Goal: Transaction & Acquisition: Subscribe to service/newsletter

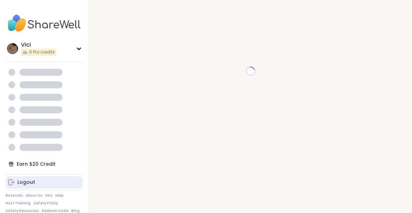
click at [12, 184] on icon at bounding box center [10, 183] width 3 height 6
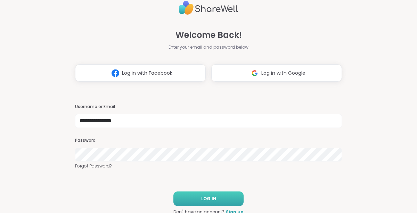
click at [206, 205] on button "LOG IN" at bounding box center [209, 199] width 70 height 15
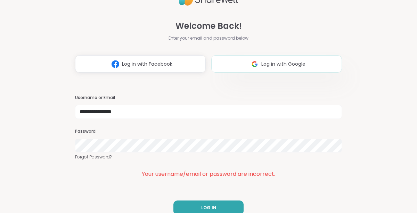
click at [267, 62] on span "Log in with Google" at bounding box center [283, 64] width 44 height 7
click at [266, 68] on div "Log in with Facebook Log in with Google" at bounding box center [208, 63] width 267 height 17
click at [257, 59] on div "Log in with Facebook Log in with Google" at bounding box center [208, 63] width 267 height 17
click at [119, 113] on input "**********" at bounding box center [208, 112] width 267 height 14
type input "*"
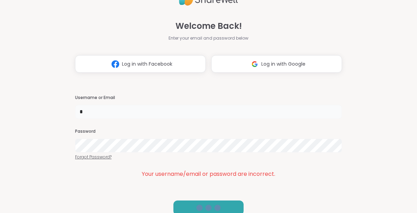
type input "**********"
click at [254, 67] on div "Log in with Facebook Log in with Google" at bounding box center [208, 63] width 267 height 17
click at [252, 67] on div "Log in with Facebook Log in with Google" at bounding box center [208, 63] width 267 height 17
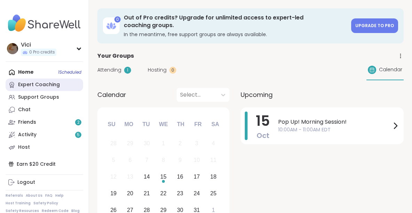
click at [52, 88] on link "Expert Coaching" at bounding box center [45, 85] width 78 height 13
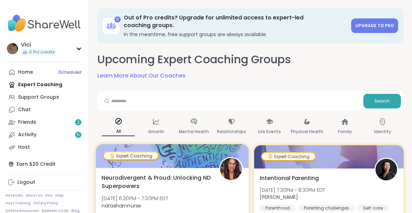
click at [217, 168] on div "Neurodivergent & Proud: Unlocking ND Superpowers [DATE] 6:30PM - 7:30PM EDT nat…" at bounding box center [172, 209] width 153 height 83
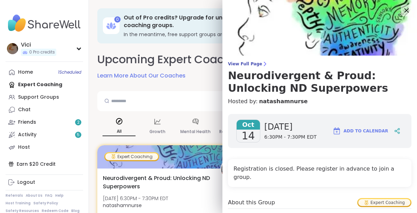
click at [402, 11] on icon at bounding box center [406, 10] width 9 height 9
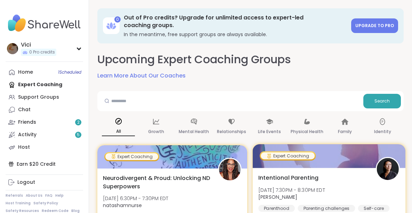
click at [357, 152] on div at bounding box center [328, 156] width 153 height 24
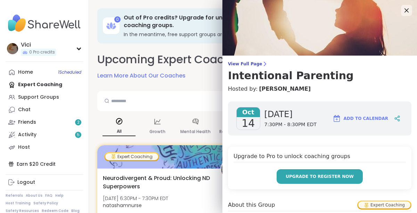
click at [338, 176] on span "Upgrade to register now" at bounding box center [320, 177] width 68 height 6
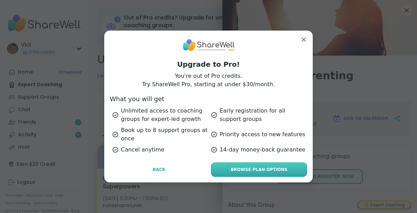
click at [282, 170] on link "Browse Plan Options" at bounding box center [259, 169] width 96 height 15
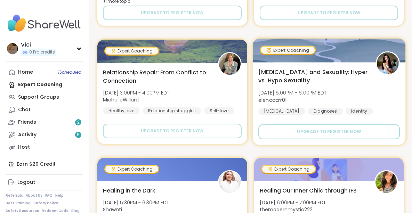
scroll to position [590, 0]
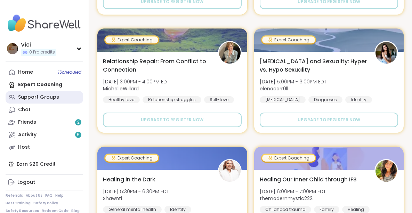
click at [23, 103] on link "Support Groups" at bounding box center [45, 97] width 78 height 13
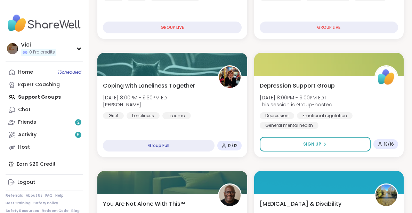
scroll to position [271, 0]
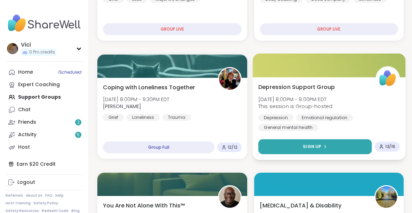
click at [331, 153] on button "Sign Up" at bounding box center [314, 146] width 113 height 15
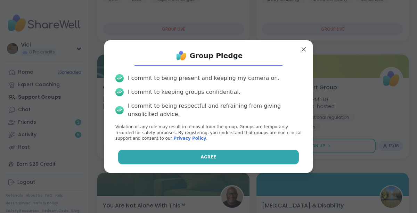
click at [268, 161] on button "Agree" at bounding box center [208, 157] width 181 height 15
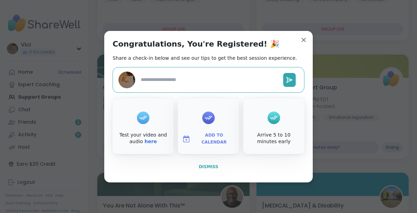
type textarea "*"
click at [215, 165] on button "Dismiss" at bounding box center [209, 167] width 192 height 15
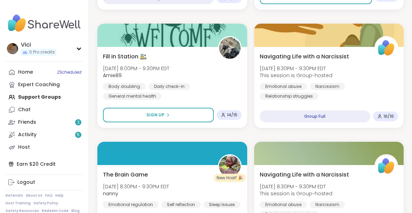
scroll to position [544, 0]
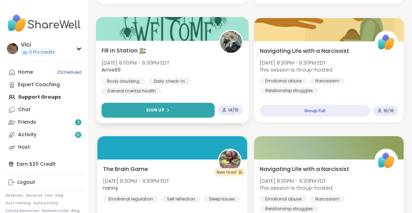
click at [207, 111] on button "Sign Up" at bounding box center [158, 110] width 113 height 15
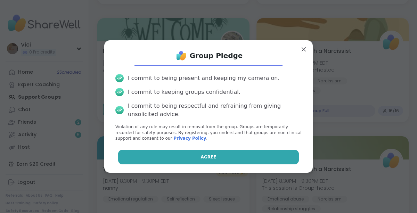
click at [190, 153] on button "Agree" at bounding box center [208, 157] width 181 height 15
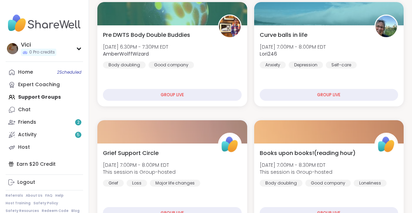
scroll to position [0, 0]
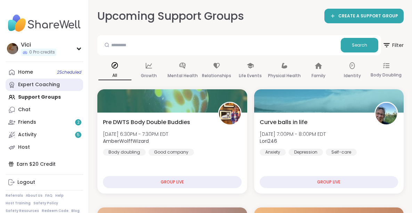
click at [38, 84] on div "Expert Coaching" at bounding box center [39, 84] width 42 height 7
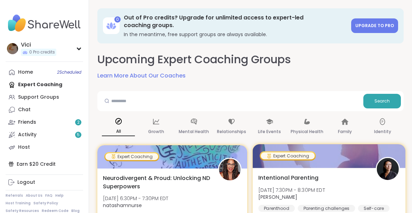
click at [281, 152] on div "Expert Coaching" at bounding box center [288, 155] width 54 height 7
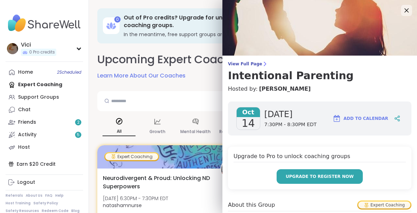
click at [300, 183] on button "Upgrade to register now" at bounding box center [320, 176] width 86 height 15
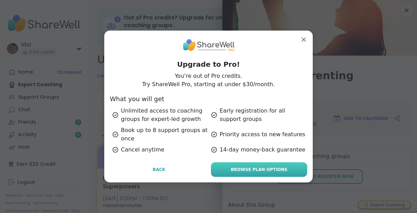
click at [284, 171] on link "Browse Plan Options" at bounding box center [259, 169] width 96 height 15
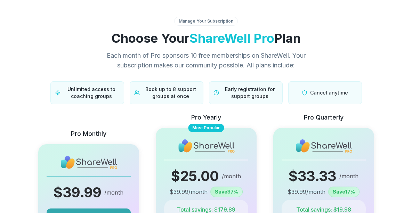
click at [235, 185] on div "Pro Yearly Most Popular $ 25.00 /month $ 39.99 /month Save 37 % Total savings: …" at bounding box center [206, 180] width 101 height 135
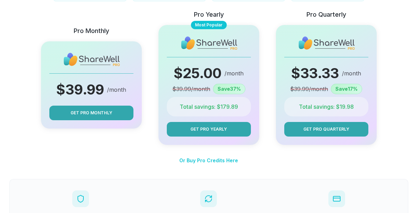
scroll to position [101, 0]
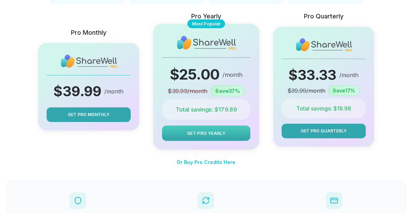
click at [200, 131] on span "Get Pro Yearly" at bounding box center [206, 133] width 38 height 7
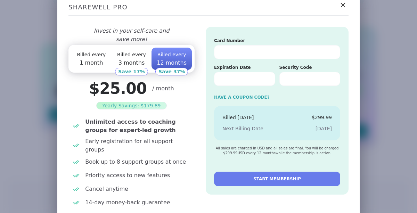
click at [340, 9] on icon at bounding box center [343, 5] width 9 height 9
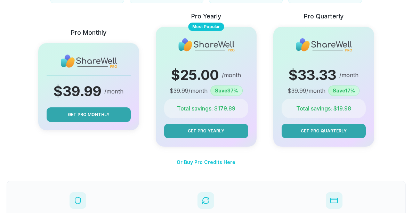
click at [207, 198] on icon at bounding box center [206, 200] width 8 height 8
click at [210, 161] on span "Or Buy Pro Credits Here" at bounding box center [206, 162] width 59 height 6
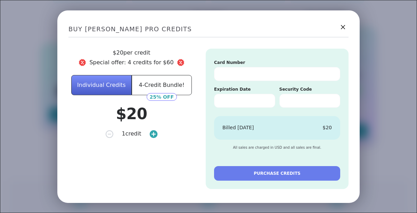
click at [150, 137] on circle at bounding box center [154, 134] width 9 height 9
click at [236, 175] on button "PURCHASE CREDITS" at bounding box center [277, 173] width 126 height 15
